Goal: Task Accomplishment & Management: Manage account settings

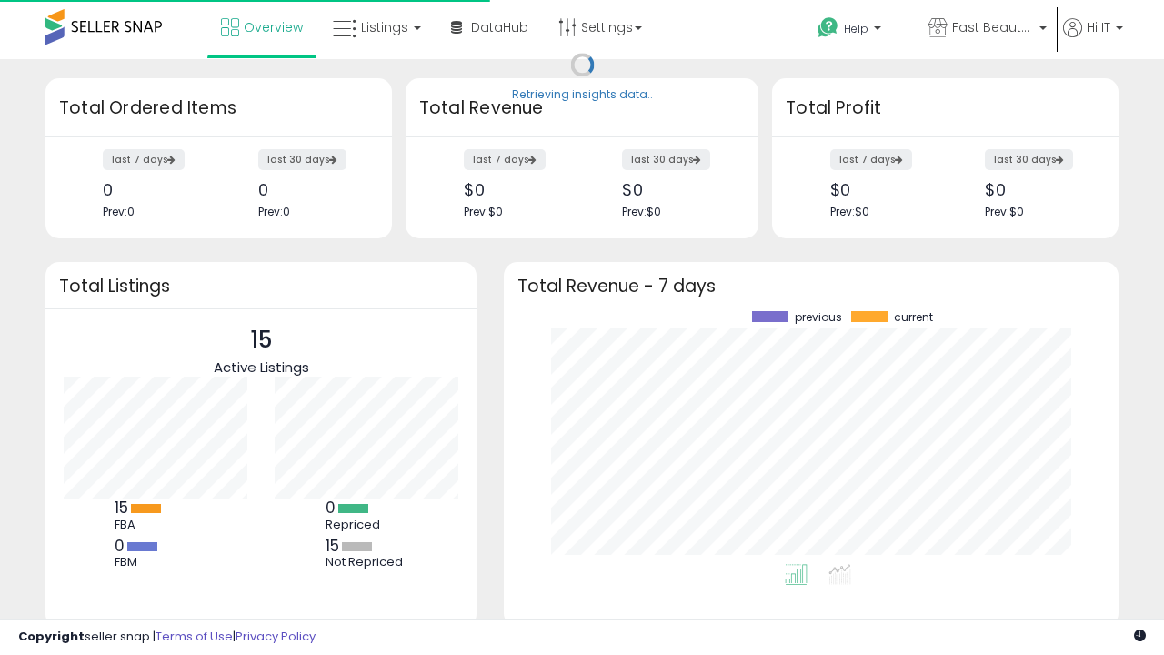
scroll to position [253, 578]
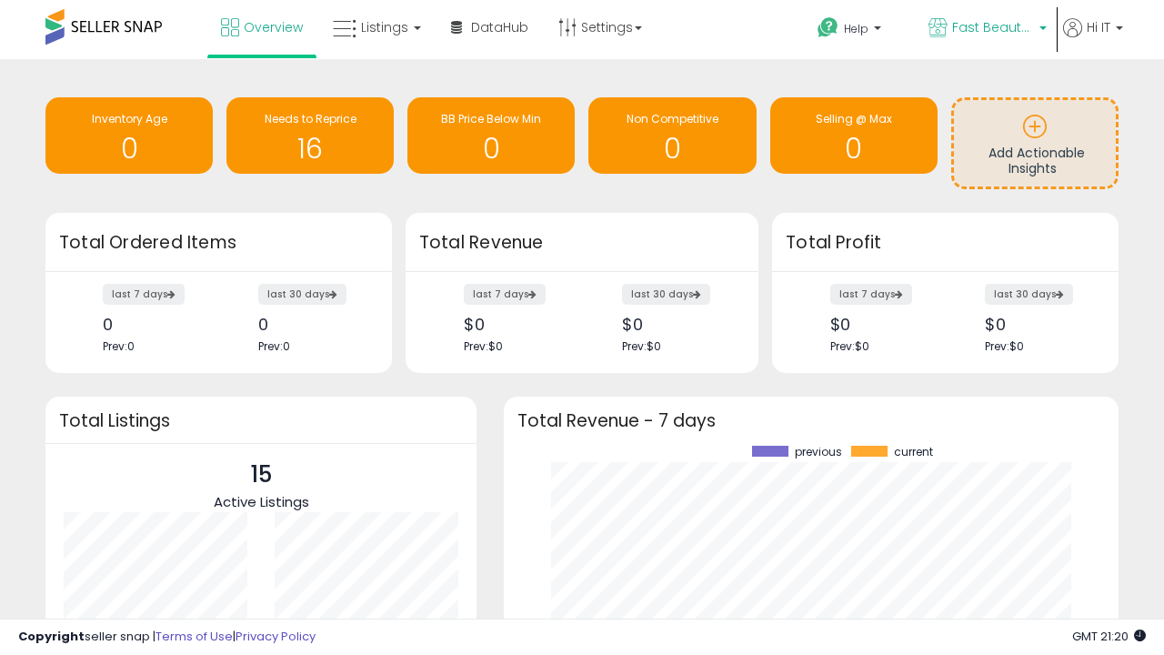
click at [985, 29] on span "Fast Beauty ([GEOGRAPHIC_DATA])" at bounding box center [993, 27] width 82 height 18
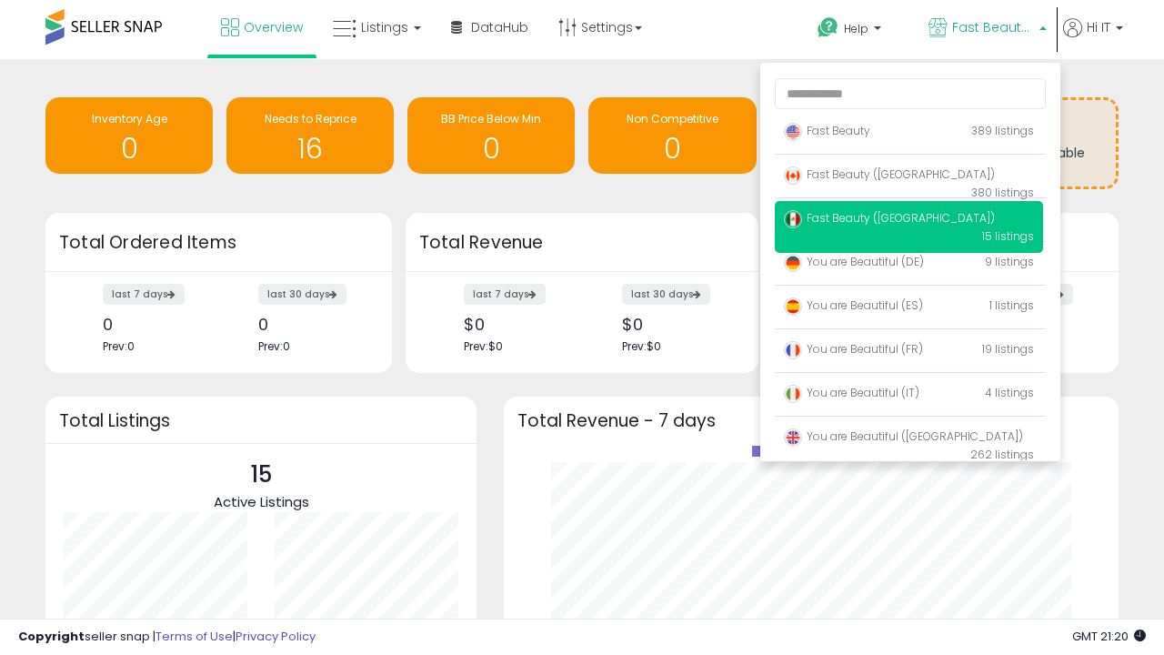
click at [908, 221] on span "Fast Beauty ([GEOGRAPHIC_DATA])" at bounding box center [889, 217] width 211 height 15
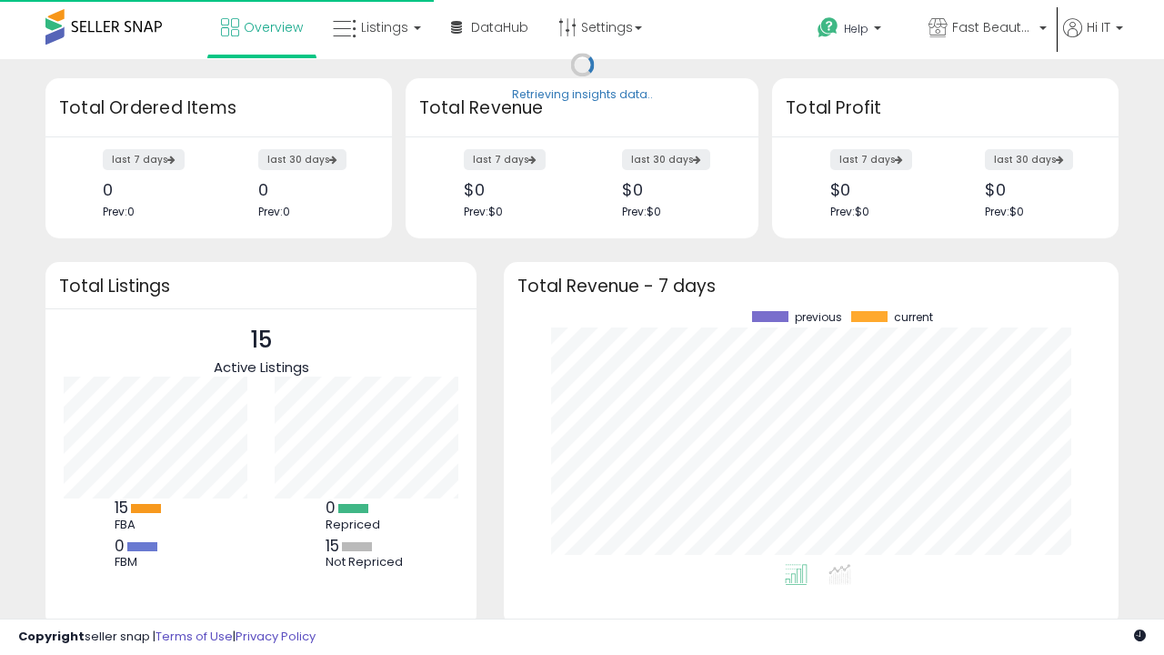
scroll to position [253, 578]
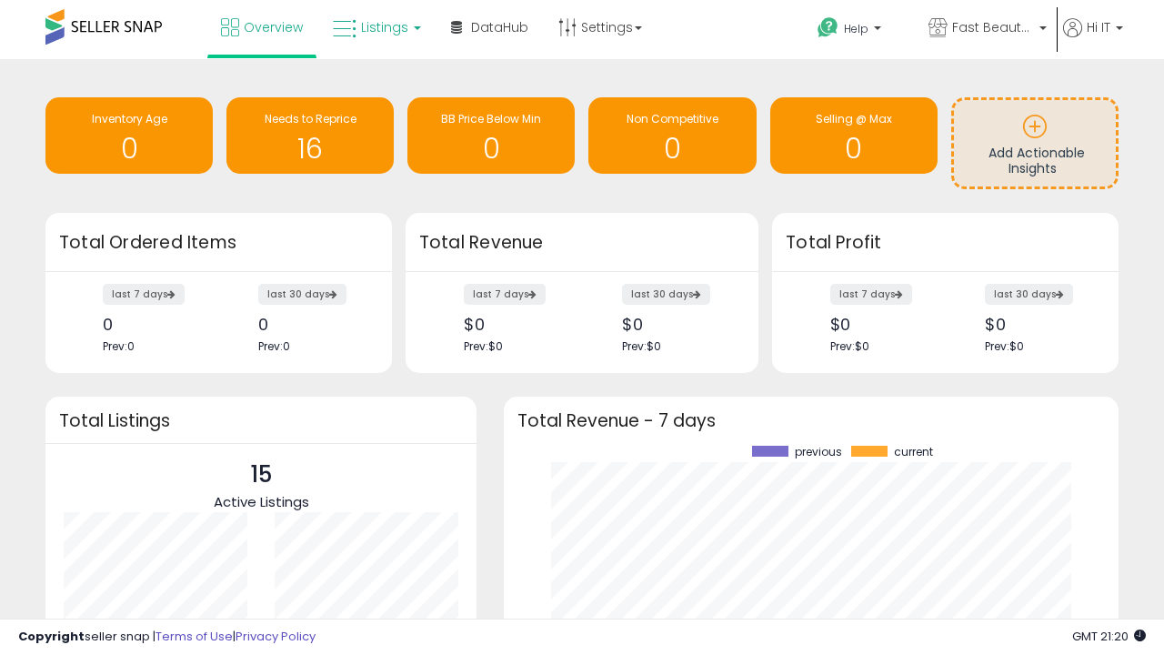
click at [375, 27] on span "Listings" at bounding box center [384, 27] width 47 height 18
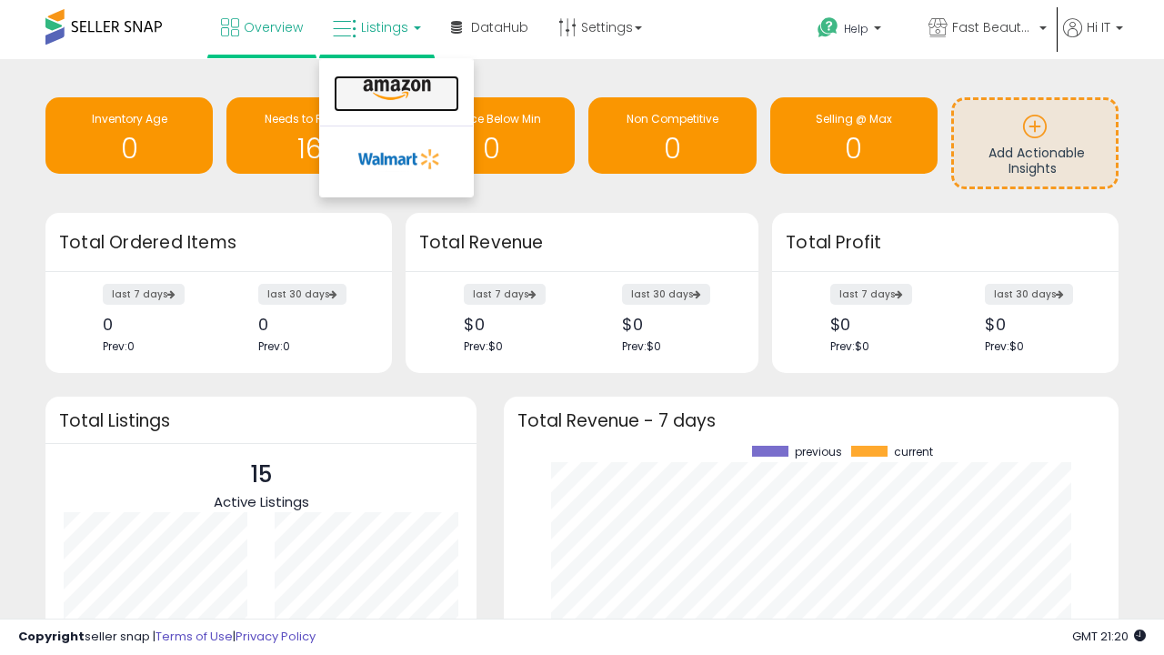
click at [395, 90] on icon at bounding box center [396, 90] width 79 height 24
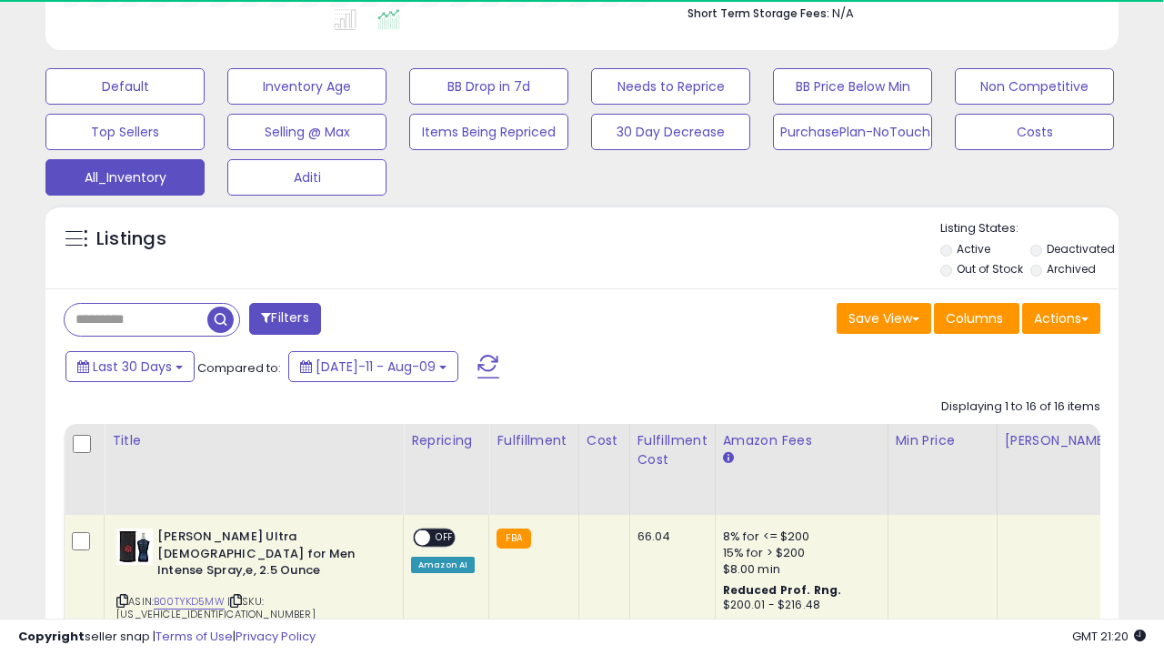
scroll to position [854, 0]
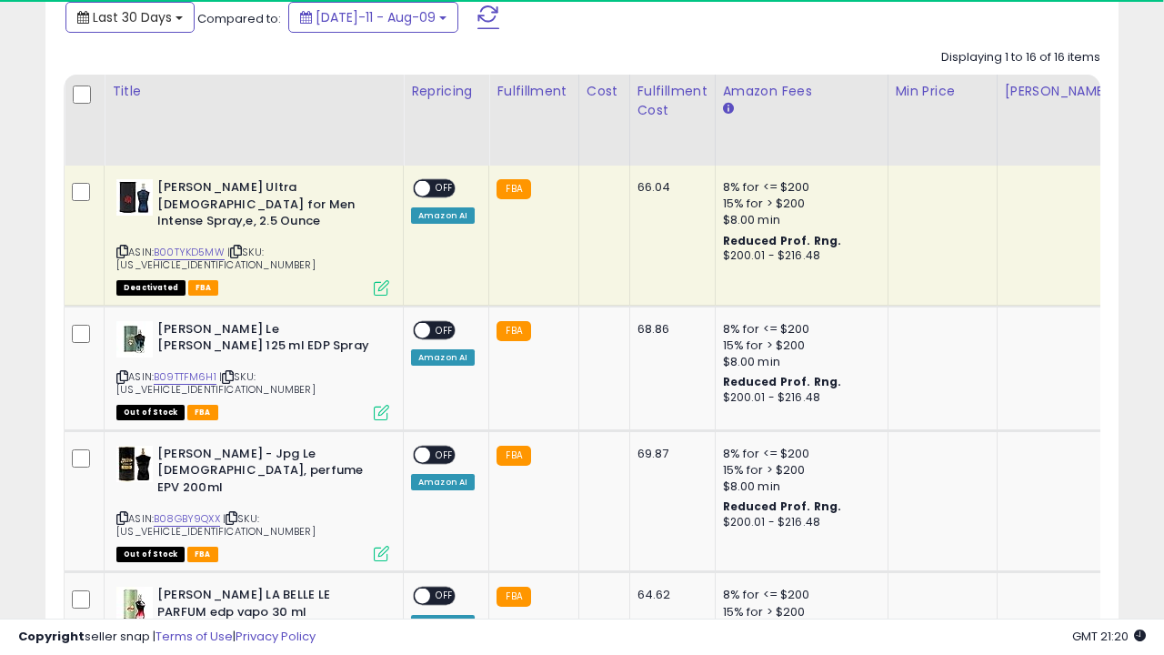
click at [115, 15] on span "Last 30 Days" at bounding box center [132, 17] width 79 height 18
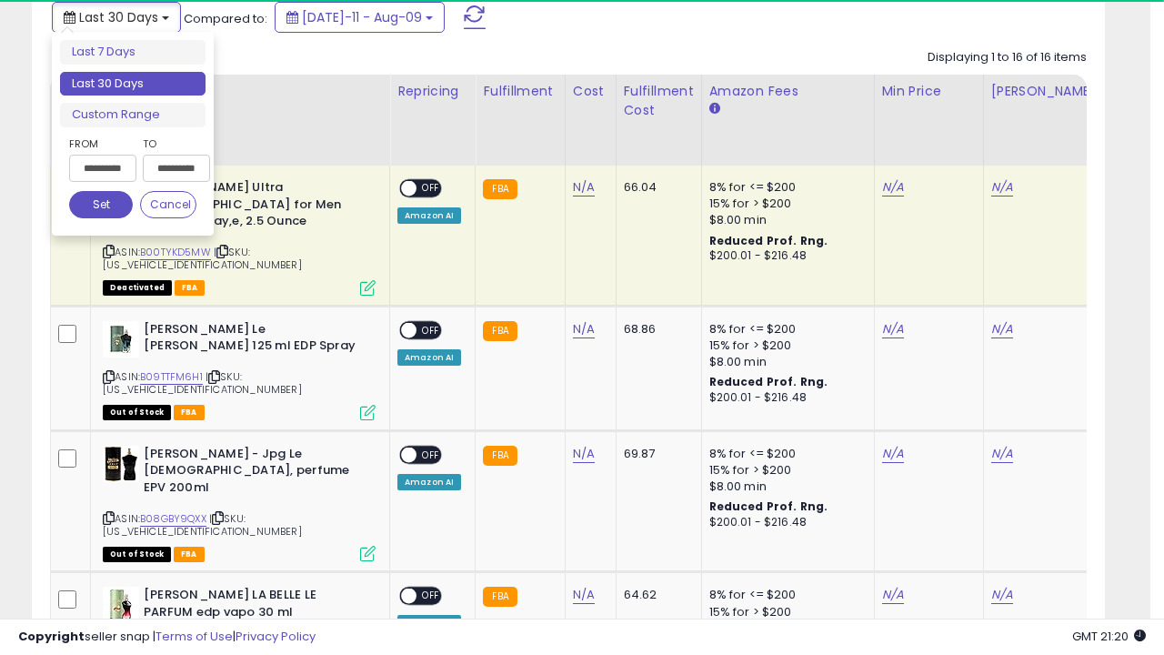
scroll to position [373, 620]
click at [133, 84] on li "Last 30 Days" at bounding box center [132, 84] width 145 height 25
